Goal: Find specific page/section: Find specific page/section

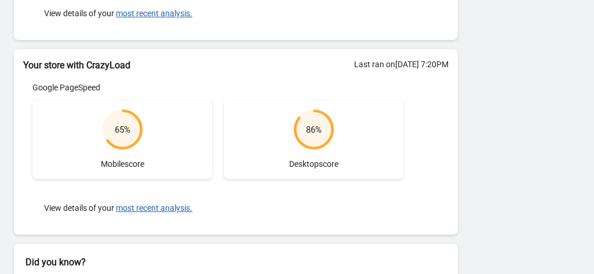
scroll to position [287, 0]
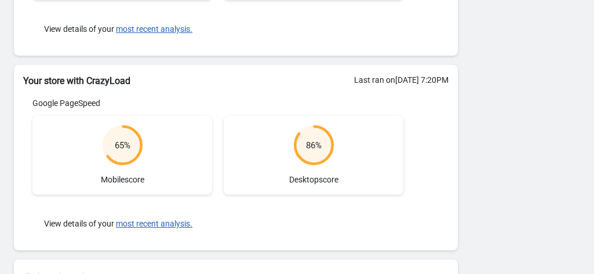
scroll to position [343, 0]
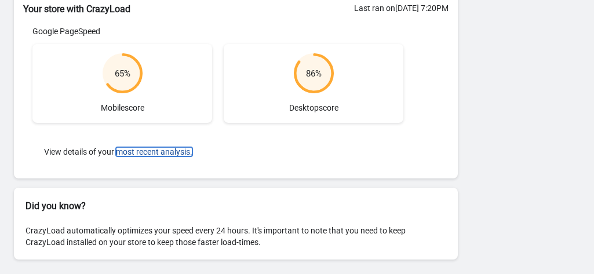
click at [169, 152] on button "most recent analysis." at bounding box center [154, 151] width 76 height 9
click at [158, 149] on button "most recent analysis." at bounding box center [154, 151] width 76 height 9
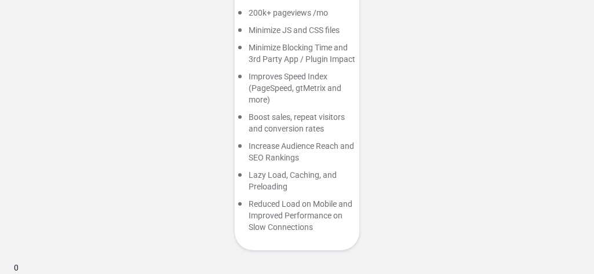
scroll to position [702, 0]
